Goal: Browse casually

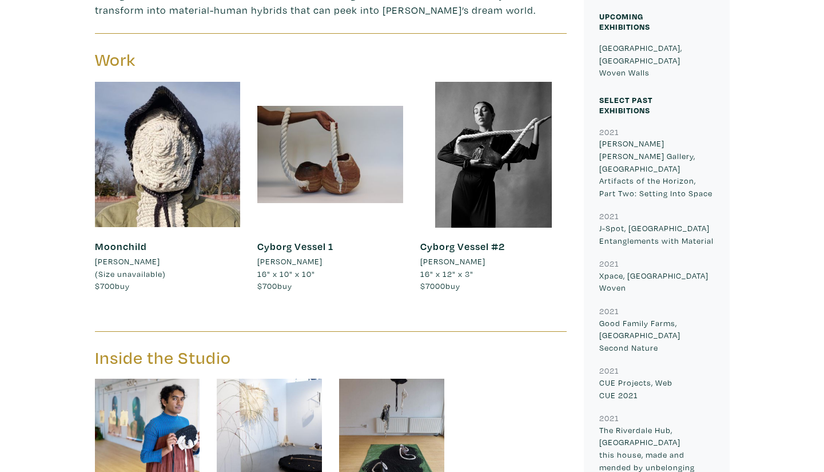
scroll to position [475, 0]
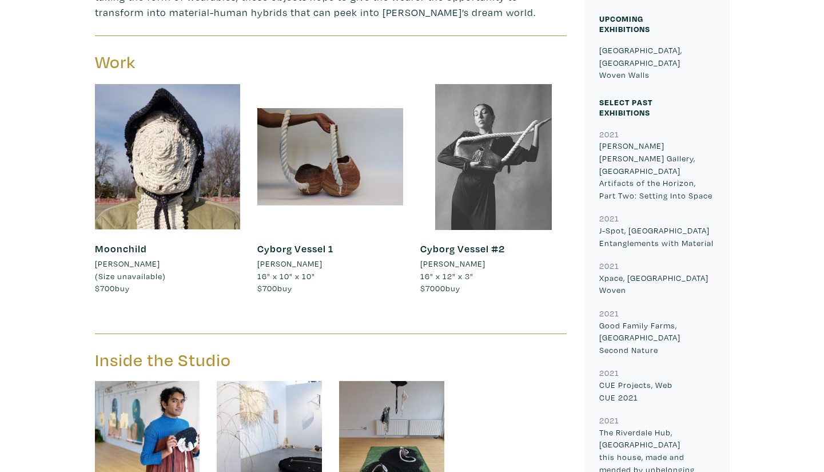
click at [484, 145] on div at bounding box center [493, 157] width 146 height 146
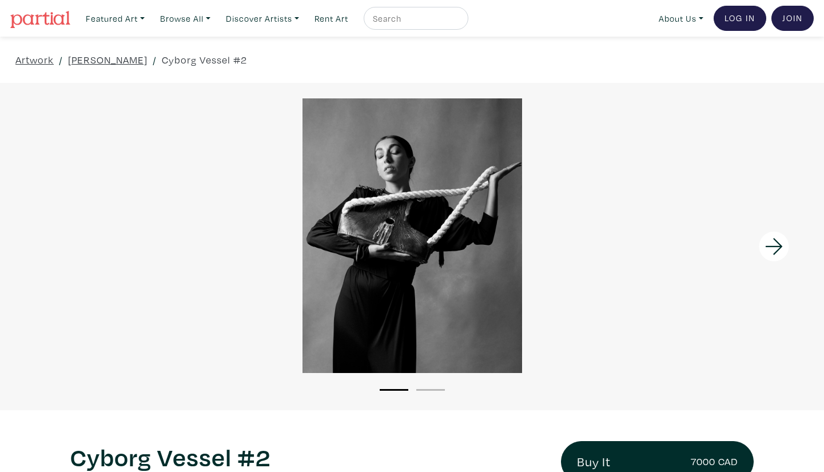
click at [777, 246] on icon at bounding box center [774, 246] width 39 height 31
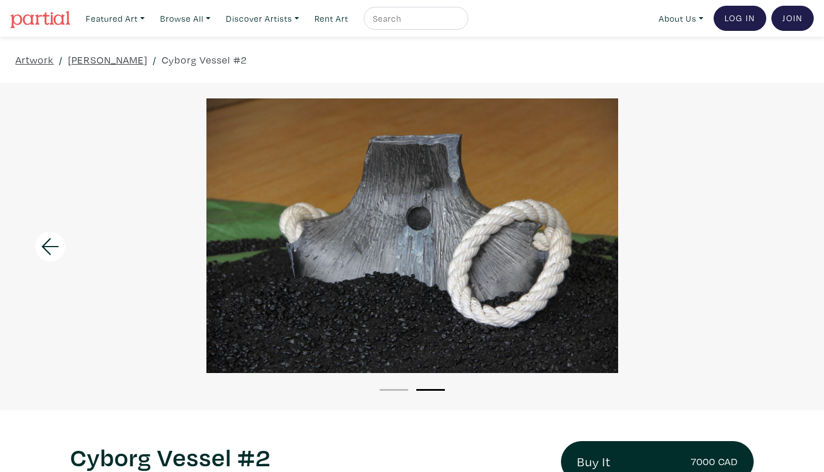
click at [52, 233] on icon at bounding box center [50, 246] width 39 height 31
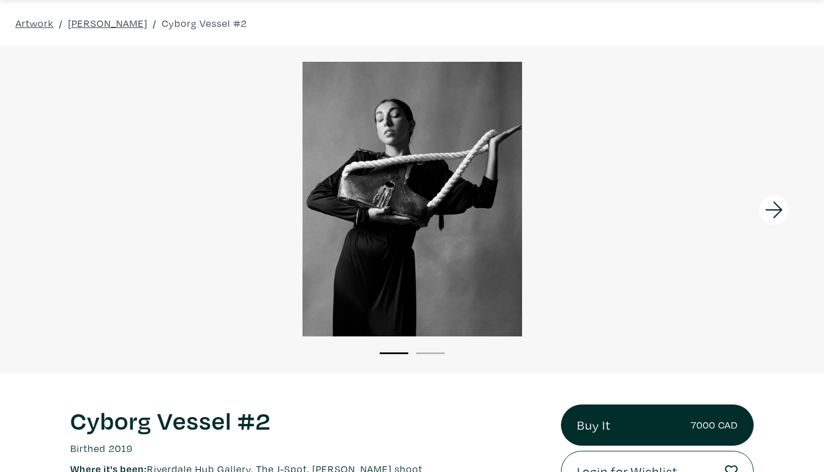
scroll to position [22, 0]
